Goal: Task Accomplishment & Management: Manage account settings

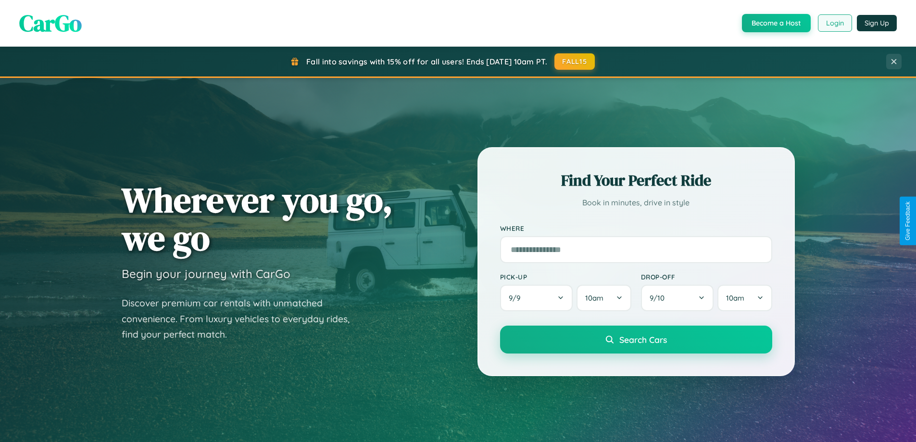
click at [834, 23] on button "Login" at bounding box center [835, 22] width 34 height 17
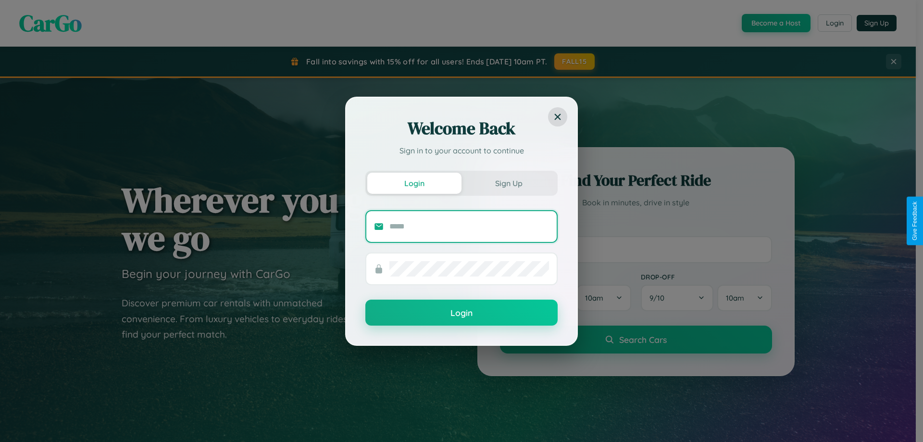
click at [469, 226] on input "text" at bounding box center [470, 226] width 160 height 15
type input "**********"
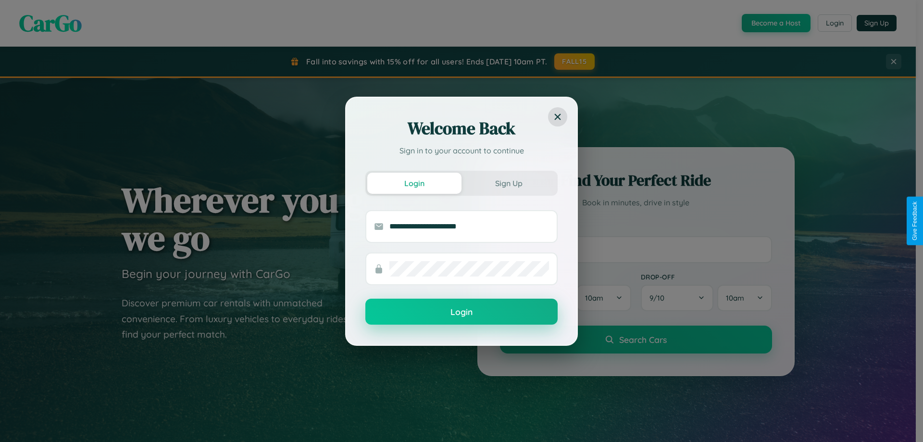
click at [462, 312] on button "Login" at bounding box center [462, 312] width 192 height 26
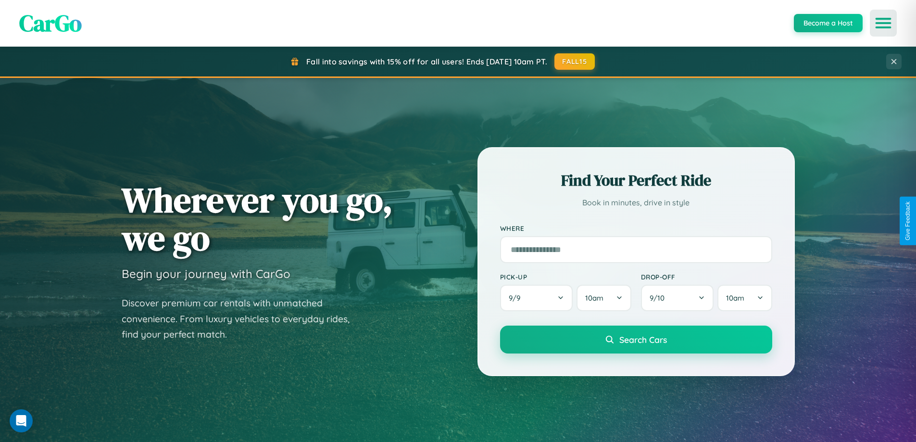
click at [883, 23] on icon "Open menu" at bounding box center [884, 23] width 14 height 9
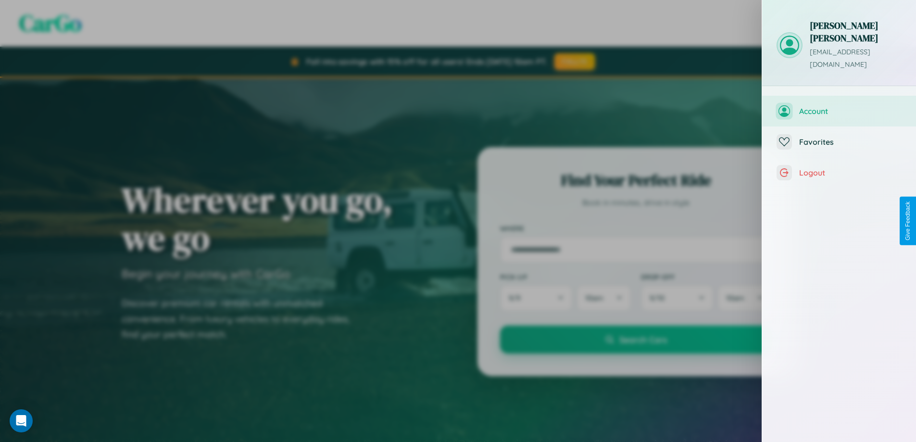
click at [839, 106] on span "Account" at bounding box center [850, 111] width 102 height 10
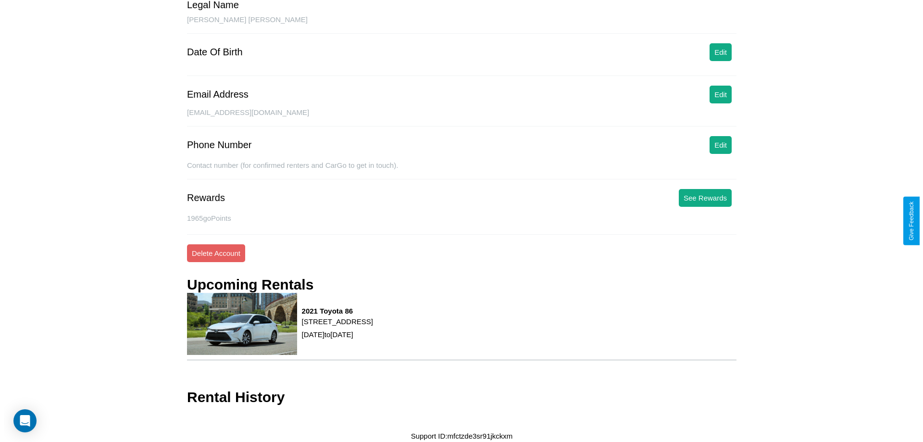
scroll to position [90, 0]
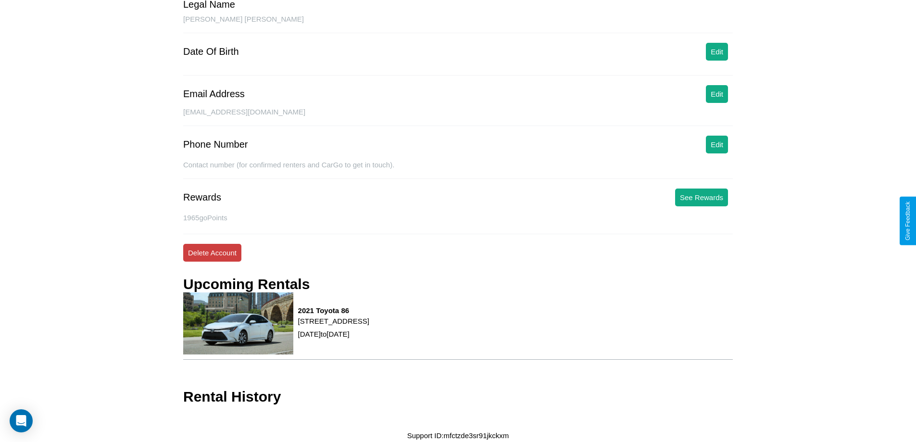
click at [212, 252] on button "Delete Account" at bounding box center [212, 253] width 58 height 18
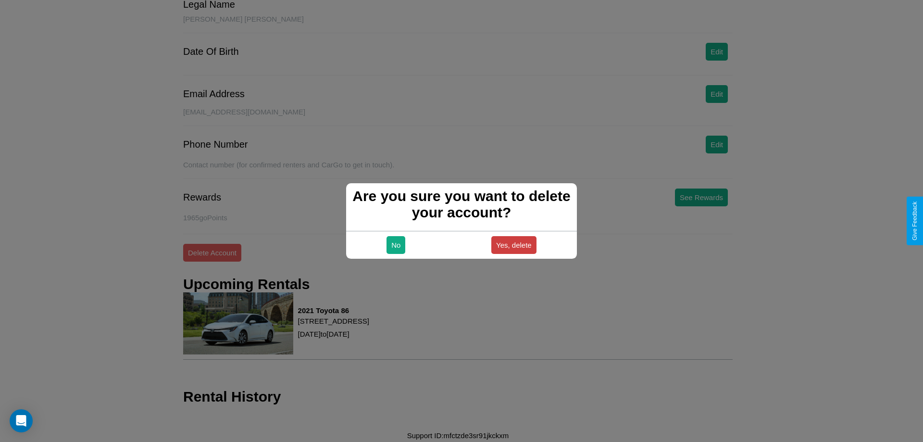
click at [514, 245] on button "Yes, delete" at bounding box center [514, 245] width 45 height 18
